Goal: Complete application form

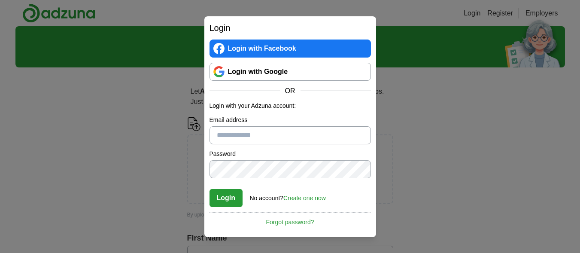
click at [292, 68] on link "Login with Google" at bounding box center [290, 72] width 161 height 18
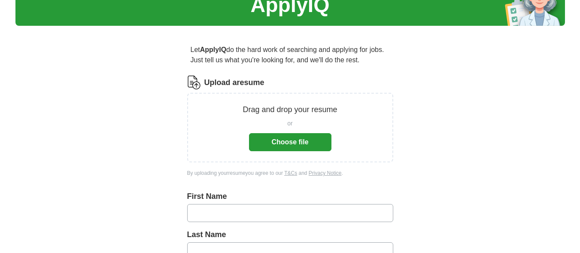
scroll to position [49, 0]
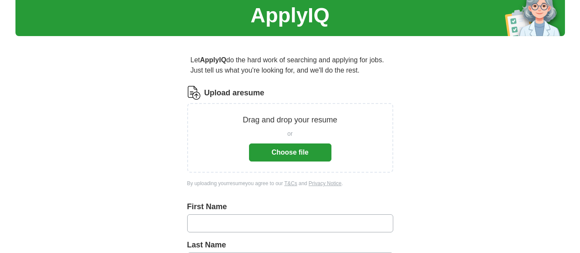
click at [287, 143] on button "Choose file" at bounding box center [290, 152] width 82 height 18
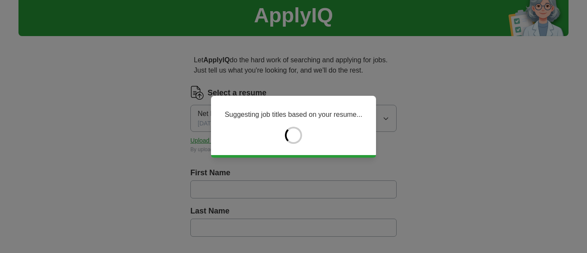
type input "**********"
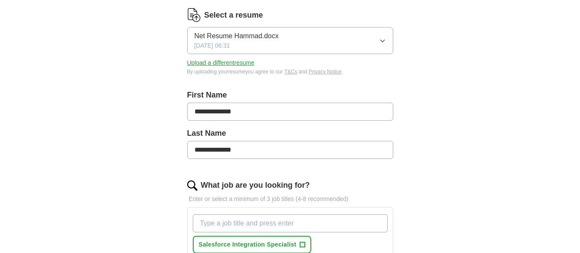
scroll to position [128, 0]
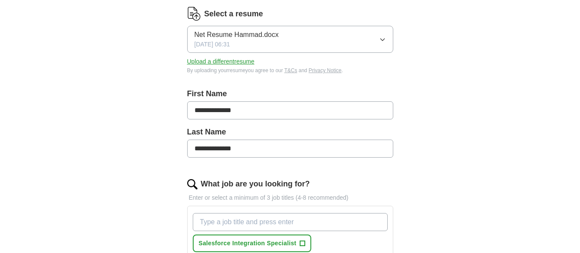
drag, startPoint x: 259, startPoint y: 133, endPoint x: 115, endPoint y: 155, distance: 145.9
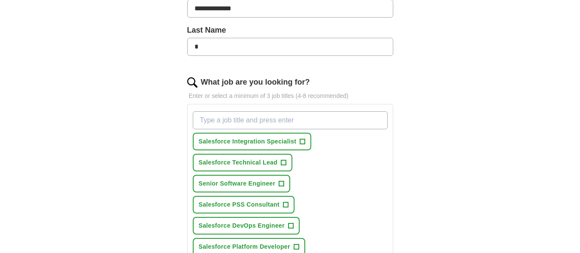
scroll to position [231, 0]
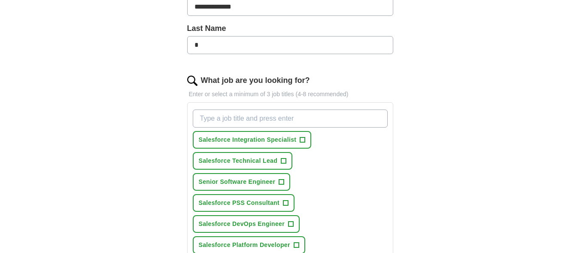
type input "*"
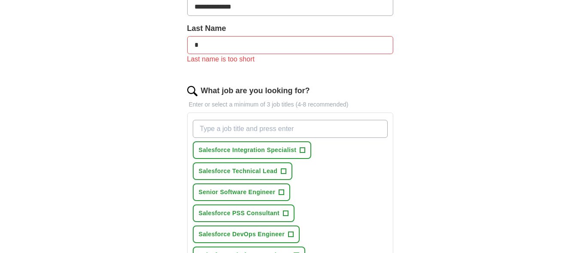
click at [277, 116] on div "Salesforce Integration Specialist + Salesforce Technical Lead + Senior Software…" at bounding box center [290, 233] width 198 height 235
type input ".net developers"
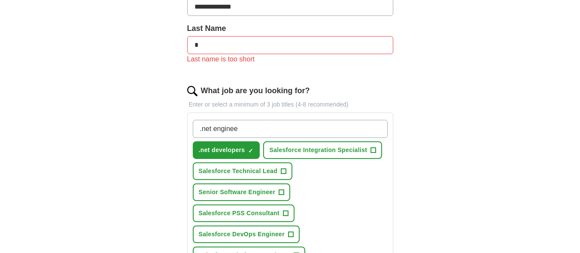
type input ".net engineer"
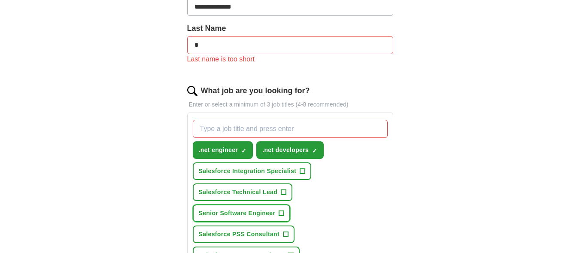
click at [280, 210] on span "+" at bounding box center [281, 213] width 5 height 7
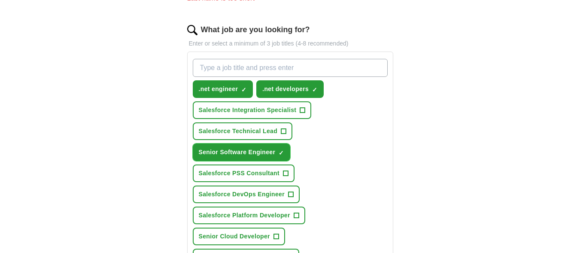
scroll to position [316, 0]
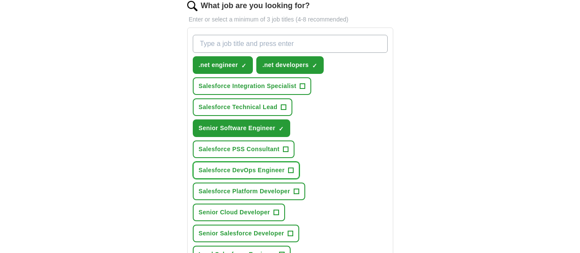
click at [280, 166] on span "Salesforce DevOps Engineer" at bounding box center [242, 170] width 86 height 9
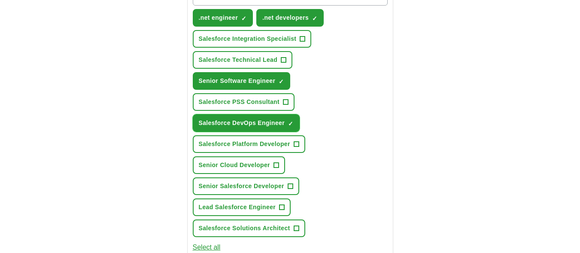
scroll to position [364, 0]
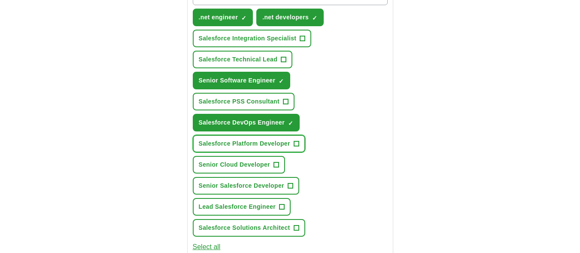
click at [268, 139] on span "Salesforce Platform Developer" at bounding box center [244, 143] width 91 height 9
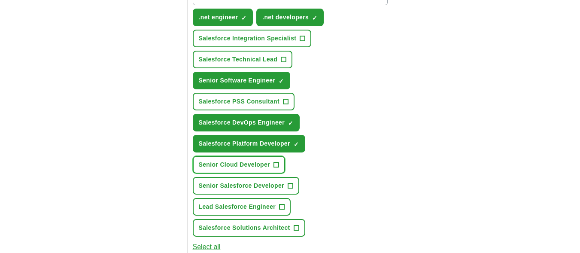
click at [250, 160] on span "Senior Cloud Developer" at bounding box center [234, 164] width 71 height 9
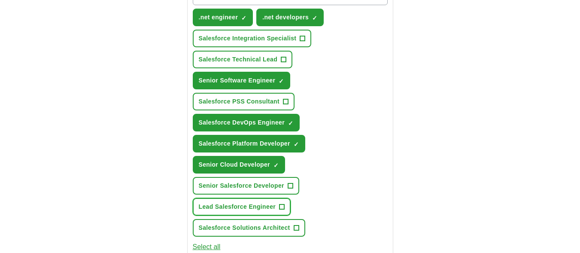
click at [253, 198] on button "Lead Salesforce Engineer +" at bounding box center [242, 207] width 98 height 18
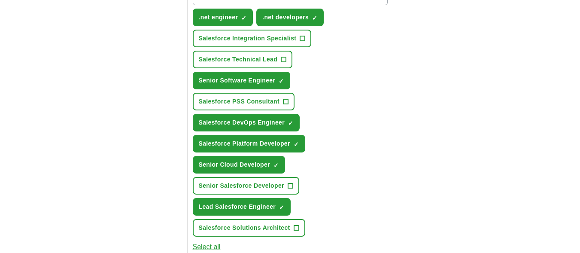
click at [217, 242] on button "Select all" at bounding box center [207, 247] width 28 height 10
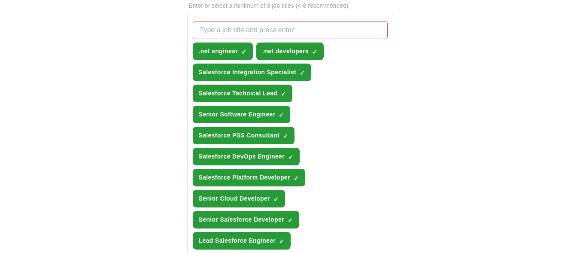
scroll to position [329, 0]
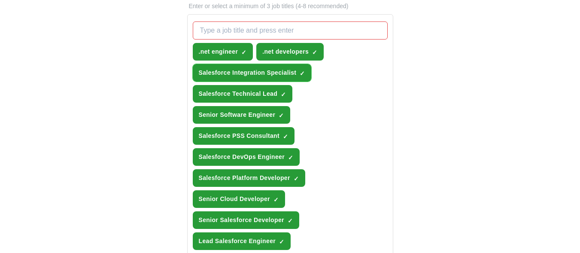
click at [289, 68] on span "Salesforce Integration Specialist" at bounding box center [248, 72] width 98 height 9
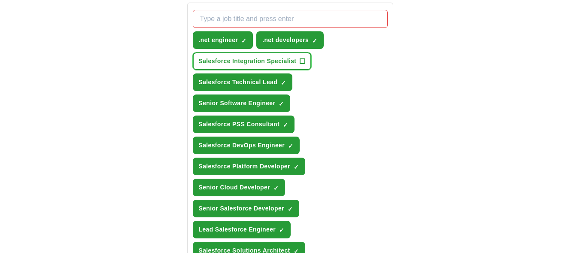
scroll to position [341, 0]
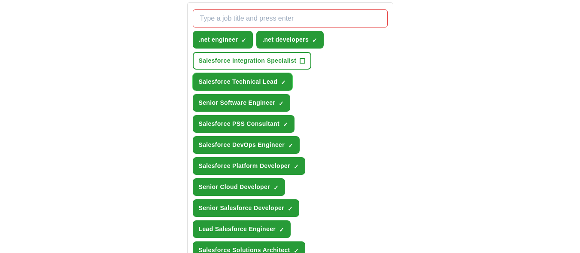
click at [253, 73] on button "Salesforce Technical Lead ✓ ×" at bounding box center [243, 82] width 100 height 18
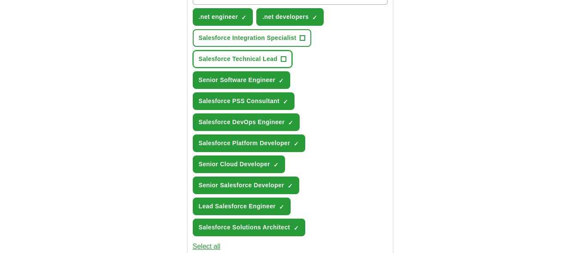
scroll to position [365, 0]
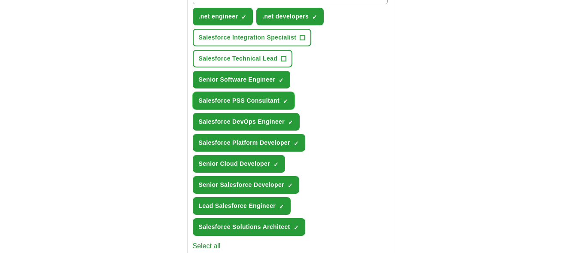
click at [271, 96] on span "Salesforce PSS Consultant" at bounding box center [239, 100] width 81 height 9
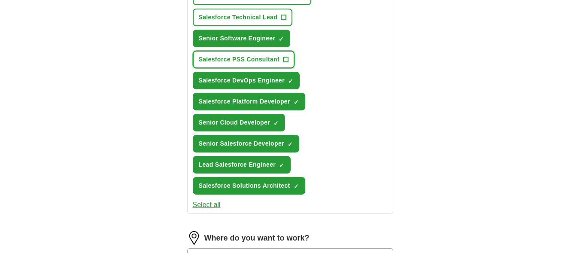
scroll to position [406, 0]
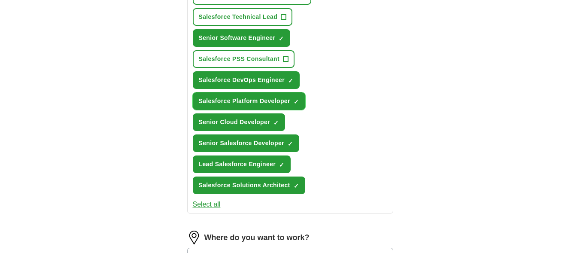
click at [276, 92] on button "Salesforce Platform Developer ✓ ×" at bounding box center [249, 101] width 113 height 18
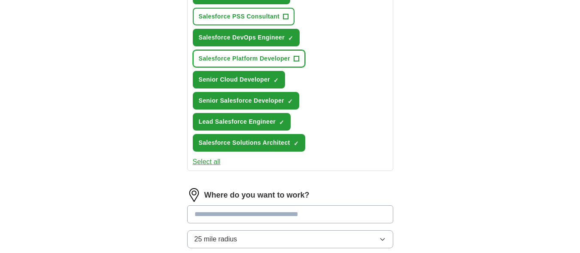
scroll to position [449, 0]
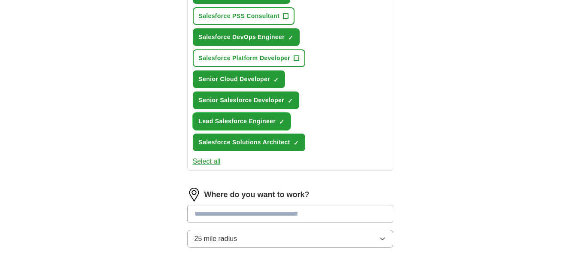
click at [264, 117] on span "Lead Salesforce Engineer" at bounding box center [237, 121] width 77 height 9
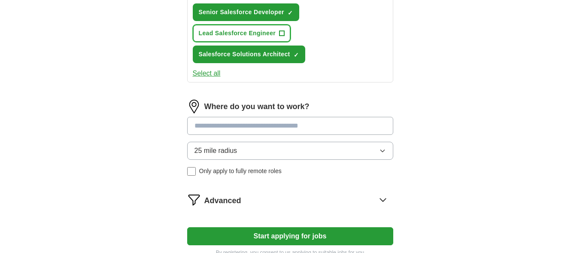
scroll to position [538, 0]
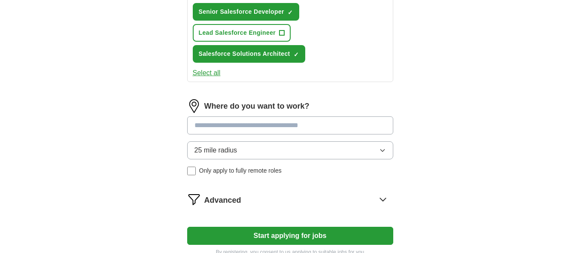
click at [322, 116] on input at bounding box center [290, 125] width 206 height 18
type input "******"
click at [187, 227] on button "Start applying for jobs" at bounding box center [290, 236] width 206 height 18
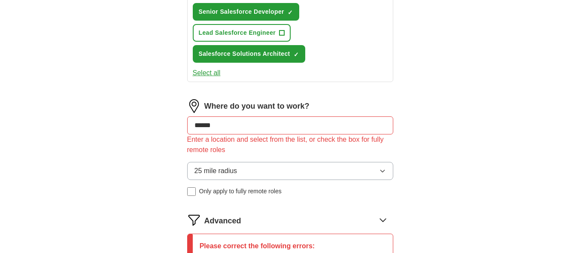
click at [276, 116] on input "******" at bounding box center [290, 125] width 206 height 18
type input "***"
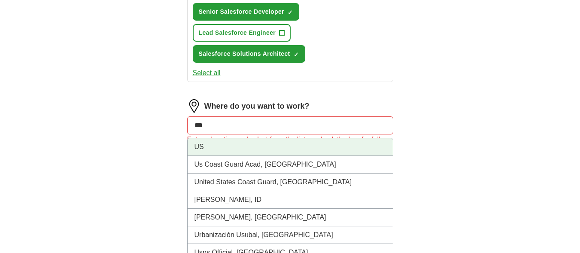
click at [292, 138] on li "US" at bounding box center [290, 147] width 205 height 18
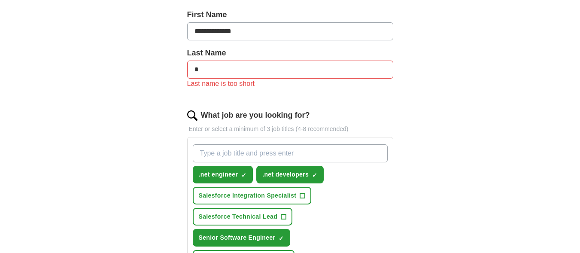
scroll to position [206, 0]
click at [249, 61] on input "*" at bounding box center [290, 70] width 206 height 18
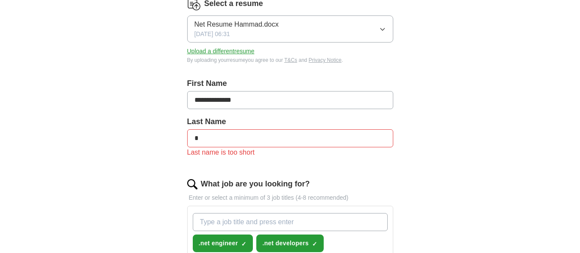
scroll to position [134, 0]
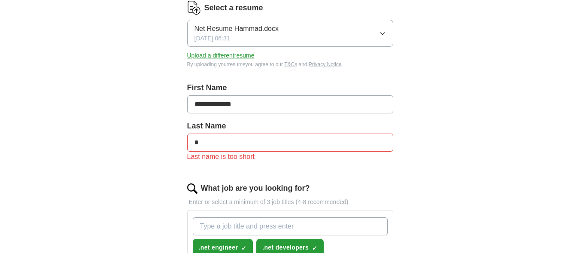
type input "*"
drag, startPoint x: 250, startPoint y: 88, endPoint x: 222, endPoint y: 87, distance: 28.8
click at [222, 95] on input "**********" at bounding box center [290, 104] width 206 height 18
type input "******"
click at [205, 134] on input "*" at bounding box center [290, 143] width 206 height 18
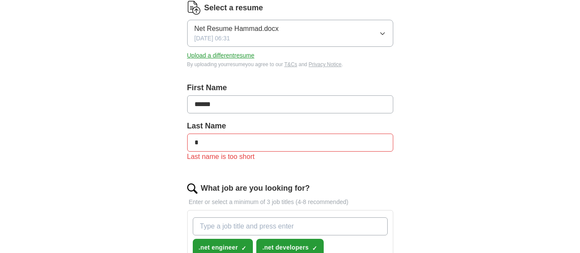
click at [205, 134] on input "*" at bounding box center [290, 143] width 206 height 18
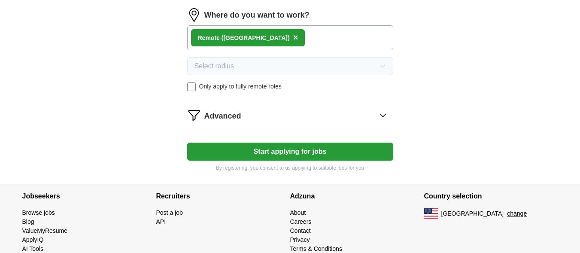
scroll to position [619, 0]
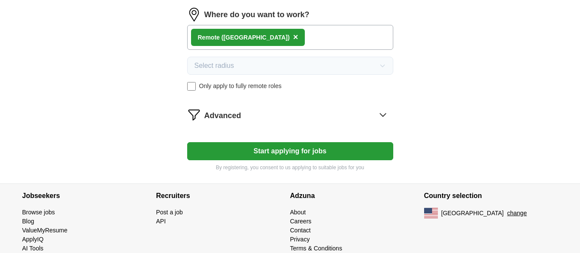
type input "*********"
click at [286, 142] on button "Start applying for jobs" at bounding box center [290, 151] width 206 height 18
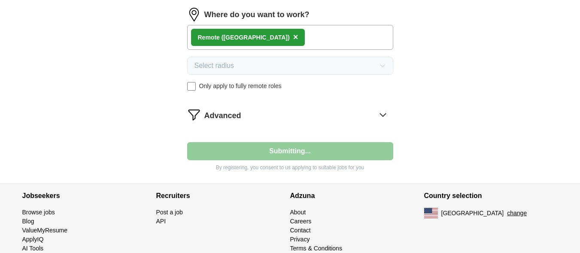
select select "**"
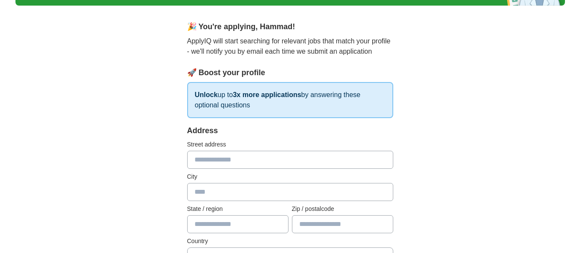
scroll to position [79, 0]
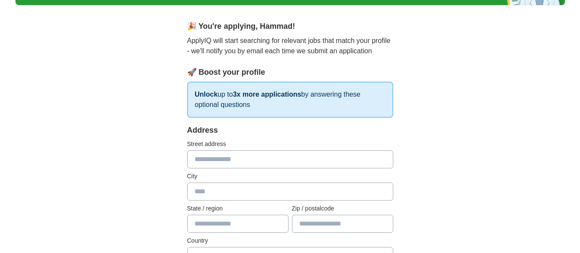
click at [265, 150] on input "text" at bounding box center [290, 159] width 206 height 18
type input "**********"
type input "****"
type input "**"
type input "*****"
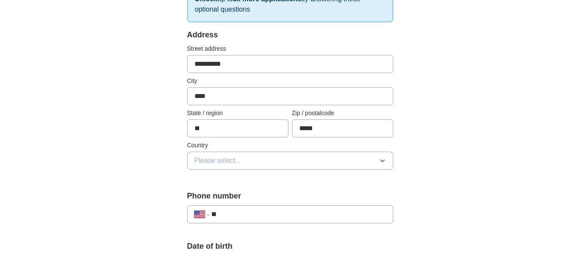
scroll to position [181, 0]
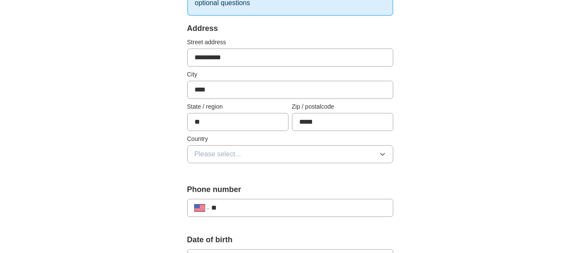
click at [264, 145] on button "Please select..." at bounding box center [290, 154] width 206 height 18
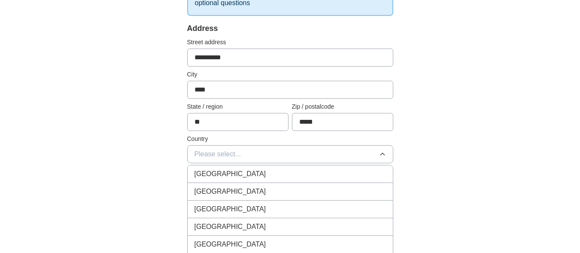
click at [244, 186] on div "[GEOGRAPHIC_DATA]" at bounding box center [291, 191] width 192 height 10
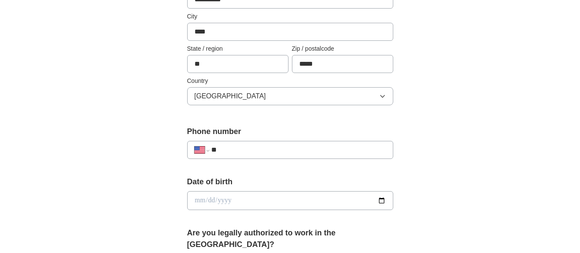
scroll to position [240, 0]
click at [250, 144] on input "**" at bounding box center [298, 149] width 174 height 10
paste input "**********"
type input "**********"
click at [285, 191] on input "date" at bounding box center [290, 200] width 206 height 19
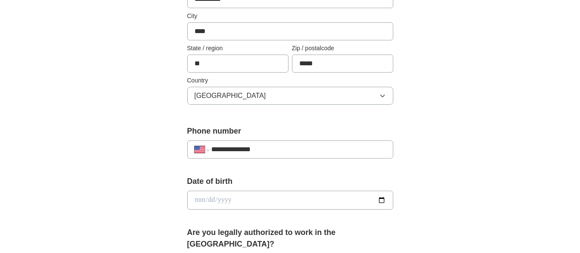
click at [383, 191] on input "date" at bounding box center [290, 200] width 206 height 19
type input "**********"
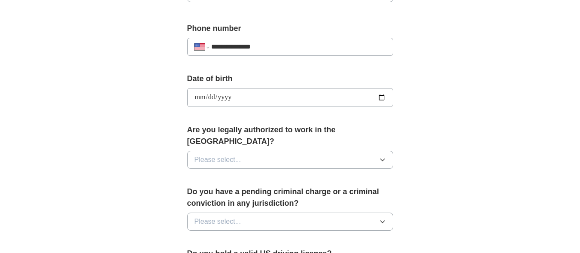
scroll to position [344, 0]
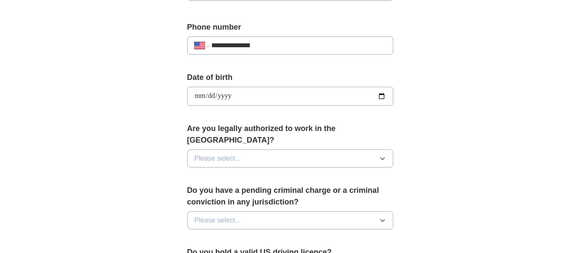
click at [271, 149] on button "Please select..." at bounding box center [290, 158] width 206 height 18
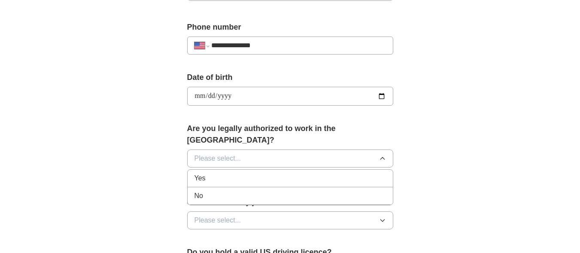
click at [252, 173] on div "Yes" at bounding box center [291, 178] width 192 height 10
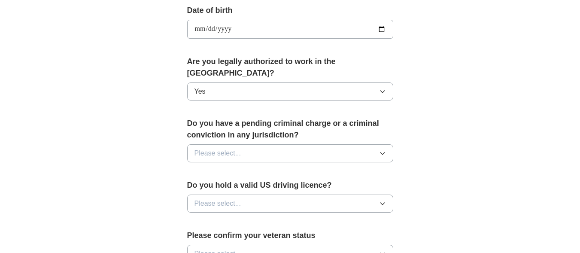
scroll to position [413, 0]
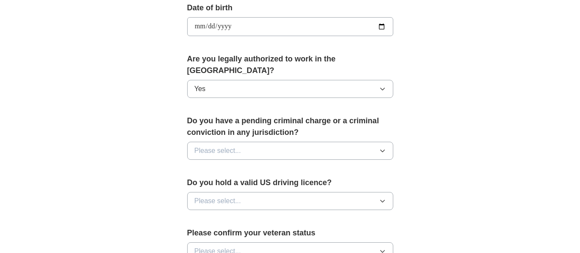
click at [258, 142] on button "Please select..." at bounding box center [290, 151] width 206 height 18
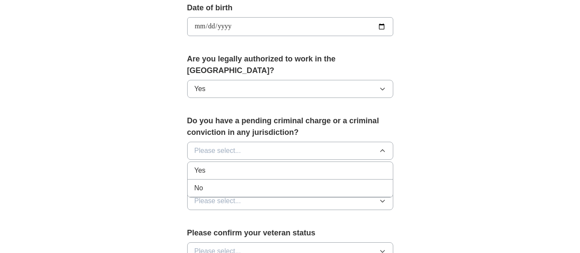
click at [225, 183] on div "No" at bounding box center [291, 188] width 192 height 10
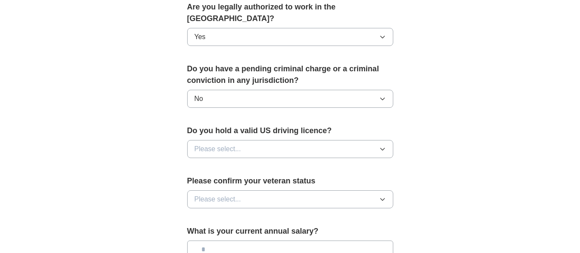
scroll to position [466, 0]
click at [242, 140] on button "Please select..." at bounding box center [290, 149] width 206 height 18
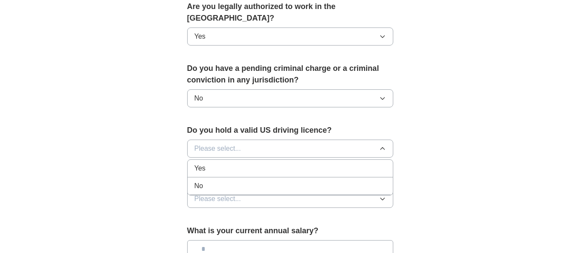
click at [229, 163] on div "Yes" at bounding box center [291, 168] width 192 height 10
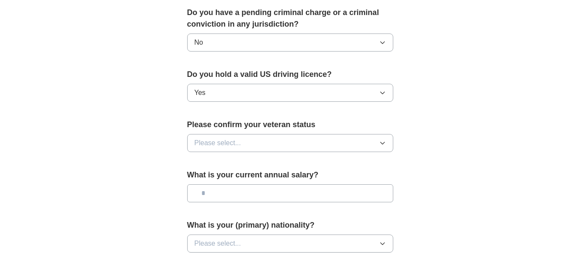
scroll to position [522, 0]
click at [241, 137] on span "Please select..." at bounding box center [218, 142] width 47 height 10
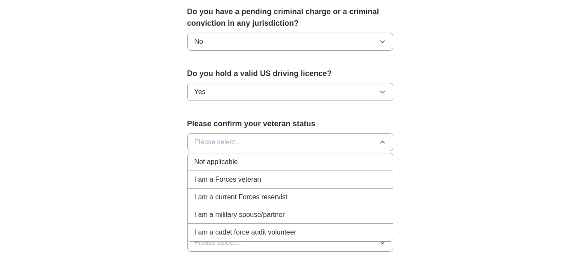
click at [225, 157] on span "Not applicable" at bounding box center [216, 162] width 43 height 10
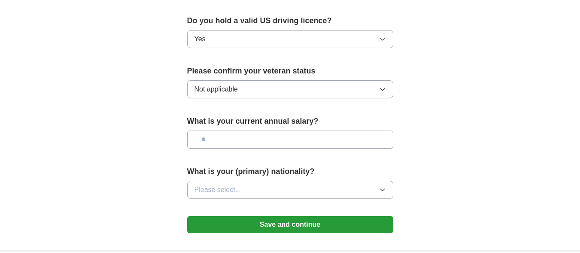
scroll to position [576, 0]
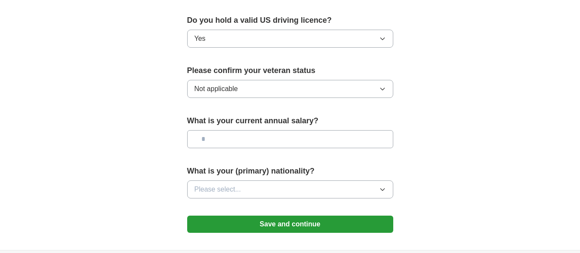
click at [230, 130] on input "text" at bounding box center [290, 139] width 206 height 18
type input "********"
click at [217, 184] on span "Please select..." at bounding box center [218, 189] width 47 height 10
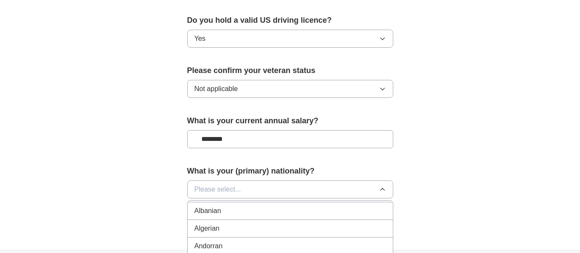
scroll to position [51, 0]
click at [247, 180] on button "Please select..." at bounding box center [290, 189] width 206 height 18
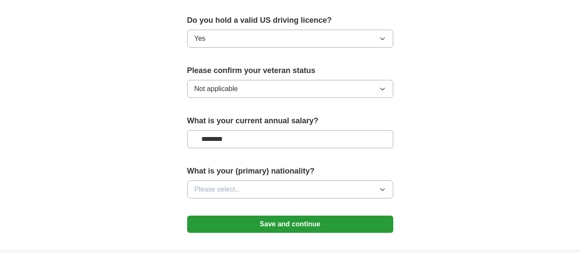
click at [247, 180] on button "Please select..." at bounding box center [290, 189] width 206 height 18
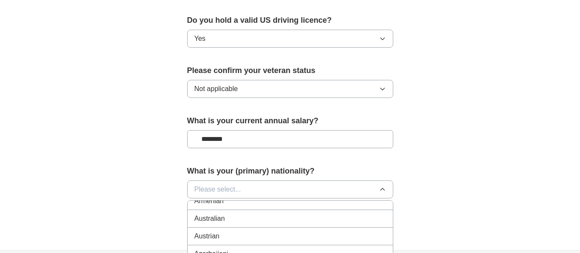
scroll to position [0, 0]
click at [239, 204] on div "American" at bounding box center [291, 209] width 192 height 10
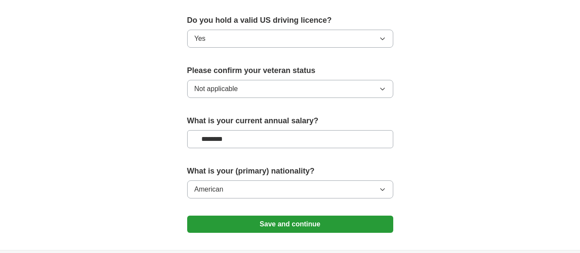
click at [276, 216] on button "Save and continue" at bounding box center [290, 224] width 206 height 17
